Goal: Transaction & Acquisition: Purchase product/service

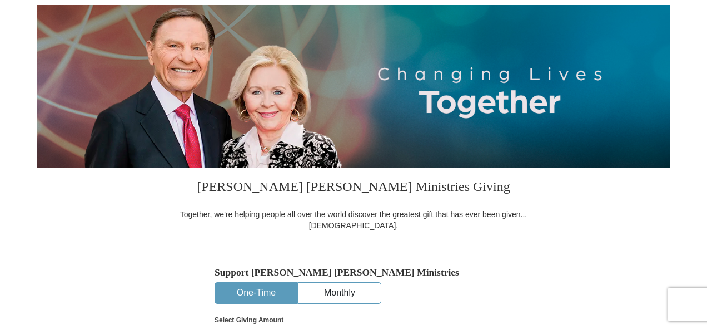
scroll to position [167, 0]
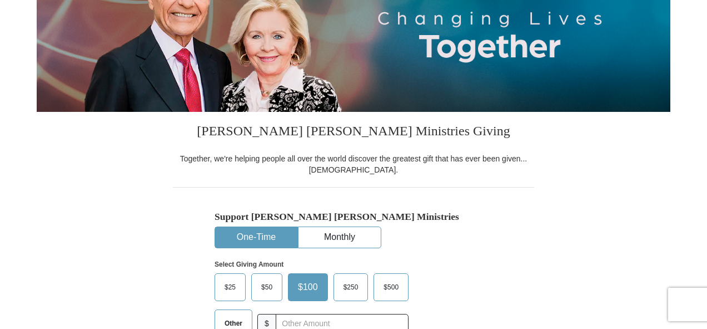
click at [266, 236] on button "One-Time" at bounding box center [256, 237] width 82 height 21
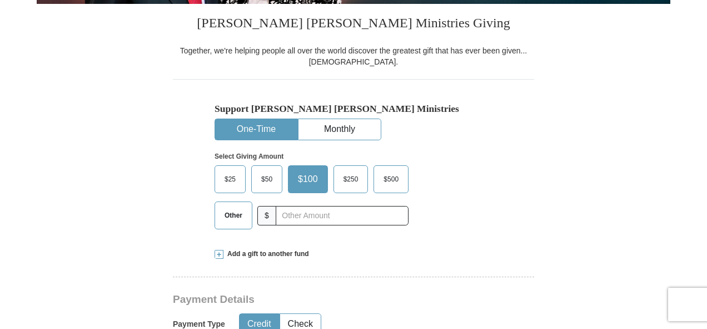
scroll to position [278, 0]
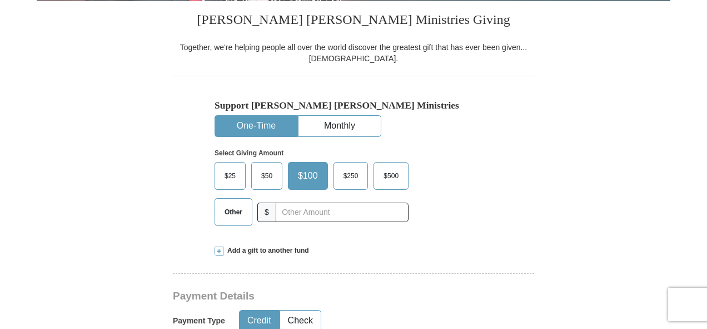
click at [266, 171] on span "$50" at bounding box center [267, 175] width 22 height 17
click at [0, 0] on input "$50" at bounding box center [0, 0] width 0 height 0
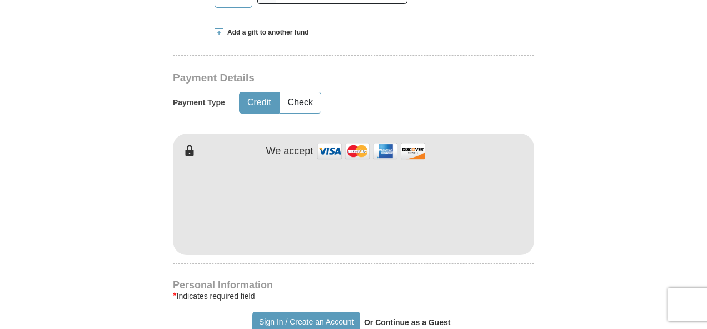
scroll to position [501, 0]
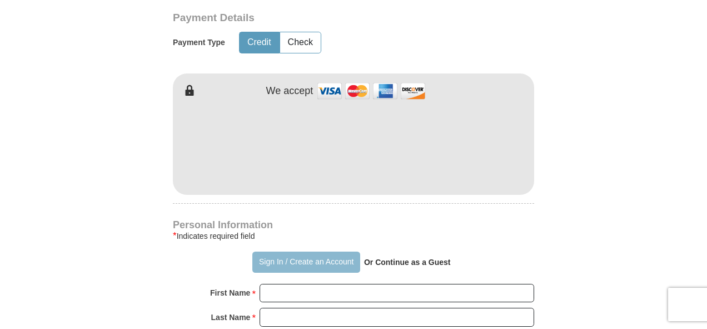
scroll to position [667, 0]
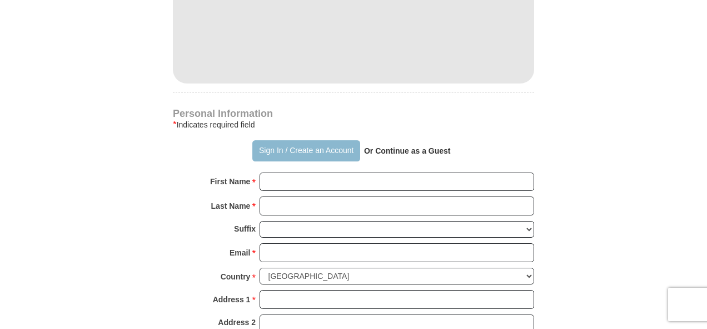
click at [307, 146] on button "Sign In / Create an Account" at bounding box center [305, 150] width 107 height 21
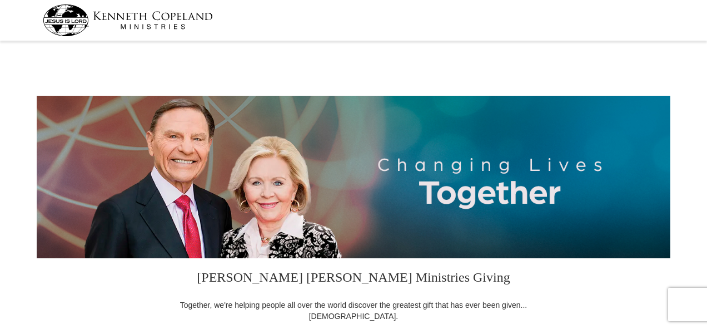
select select "CO"
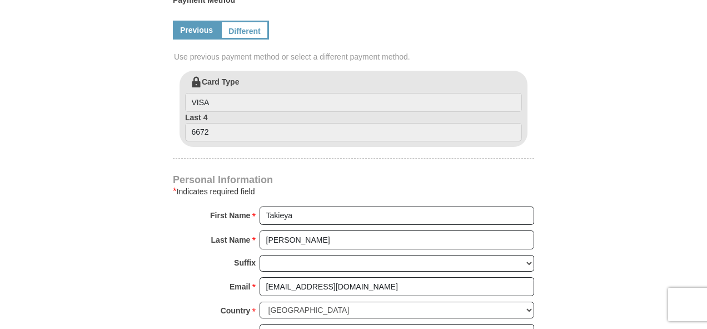
scroll to position [556, 0]
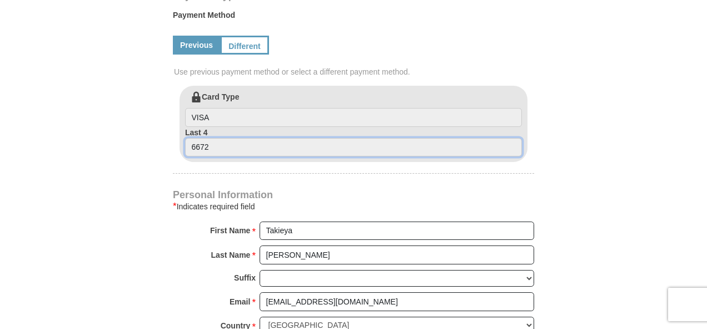
click at [248, 145] on input "6672" at bounding box center [353, 147] width 337 height 19
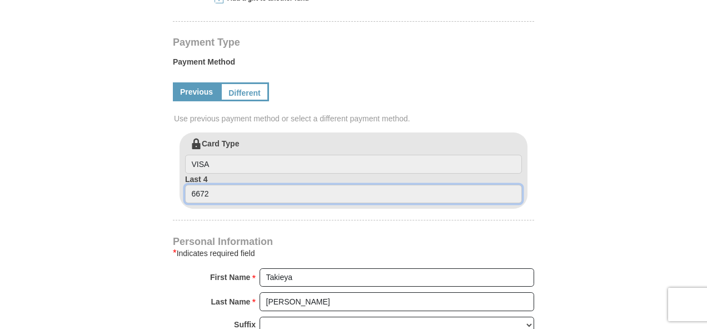
scroll to position [445, 0]
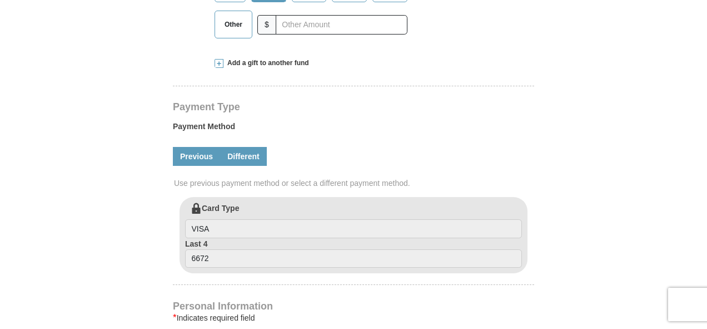
click at [243, 164] on link "Different" at bounding box center [243, 156] width 47 height 19
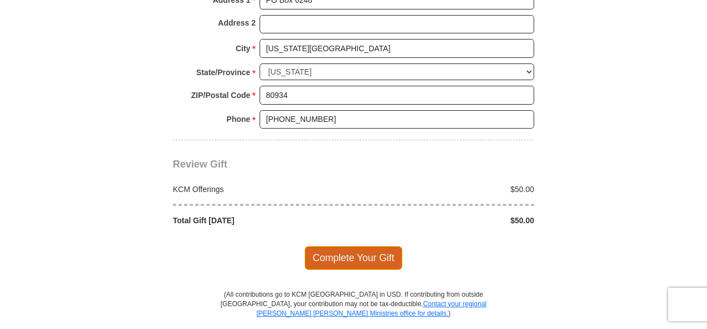
scroll to position [1057, 0]
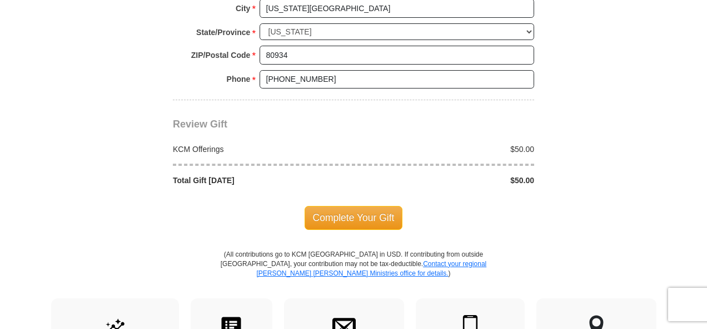
click at [324, 212] on span "Complete Your Gift" at bounding box center [354, 217] width 98 height 23
